Goal: Information Seeking & Learning: Learn about a topic

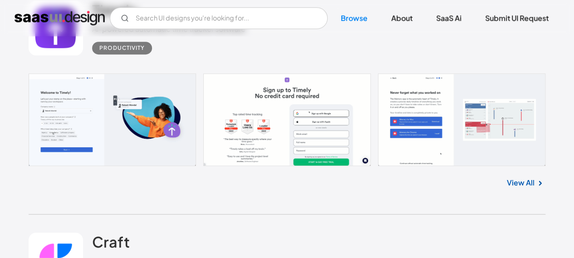
scroll to position [280, 0]
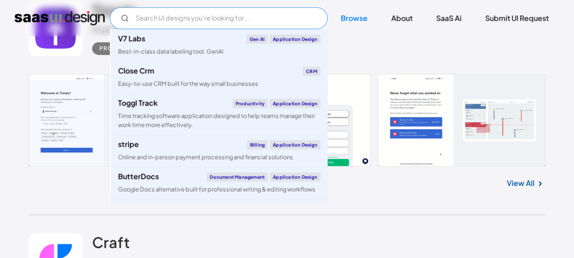
click at [166, 16] on input "Email Form" at bounding box center [219, 18] width 218 height 22
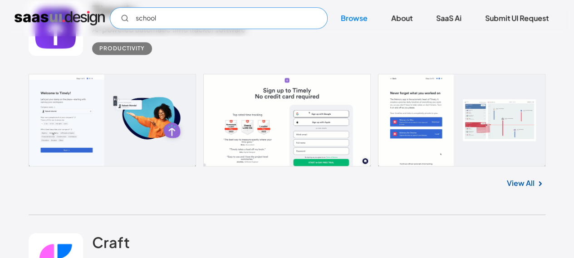
click at [124, 19] on icon "Email Form" at bounding box center [125, 18] width 8 height 8
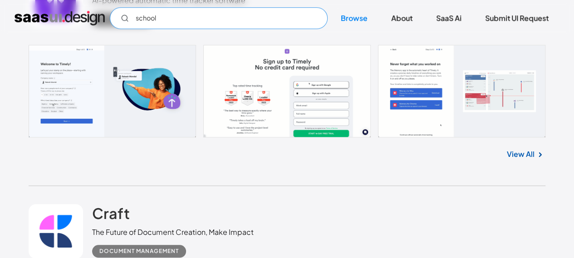
scroll to position [309, 0]
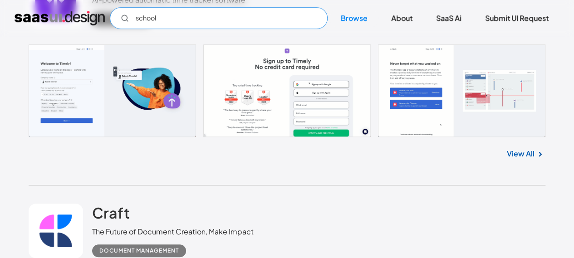
type input "school"
click at [263, 85] on link at bounding box center [287, 90] width 517 height 93
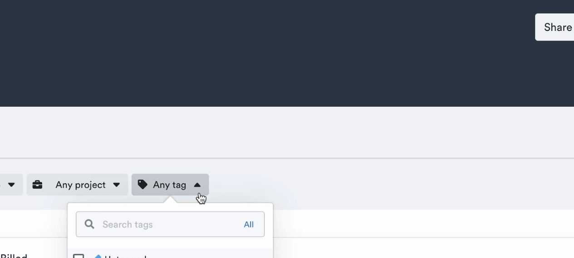
scroll to position [2061, 0]
